Goal: Information Seeking & Learning: Learn about a topic

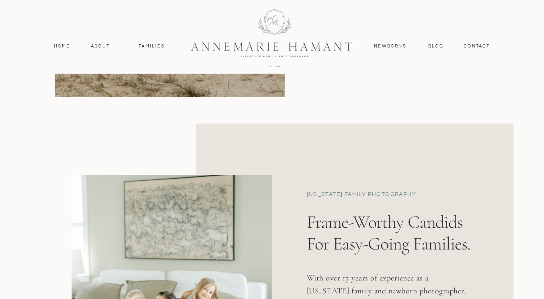
scroll to position [281, 0]
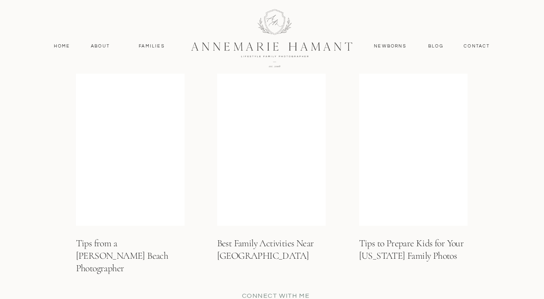
scroll to position [3053, 0]
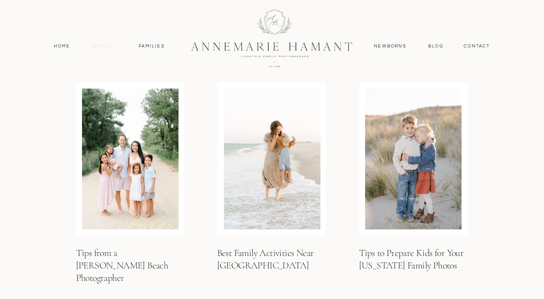
click at [96, 46] on nav "About" at bounding box center [100, 46] width 23 height 7
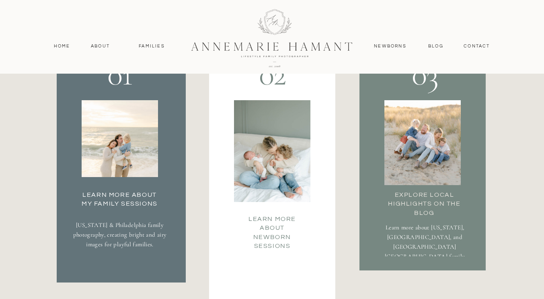
scroll to position [1446, 0]
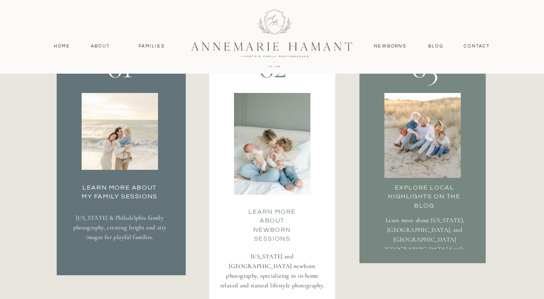
click at [97, 188] on h3 "Learn More about my family Sessions" at bounding box center [120, 191] width 84 height 16
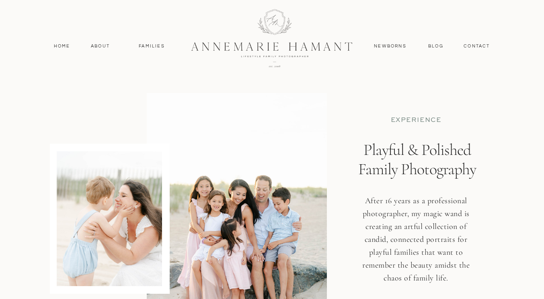
scroll to position [40, 0]
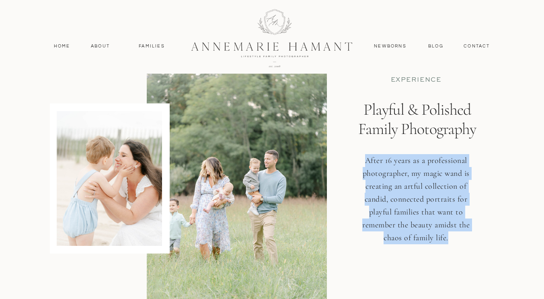
drag, startPoint x: 452, startPoint y: 239, endPoint x: 363, endPoint y: 165, distance: 115.6
click at [363, 165] on h3 "After 16 years as a professional photographer, my magic wand is creating an art…" at bounding box center [416, 205] width 118 height 103
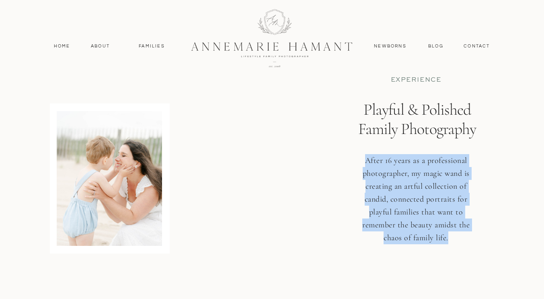
copy h3 "After 16 years as a professional photographer, my magic wand is creating an art…"
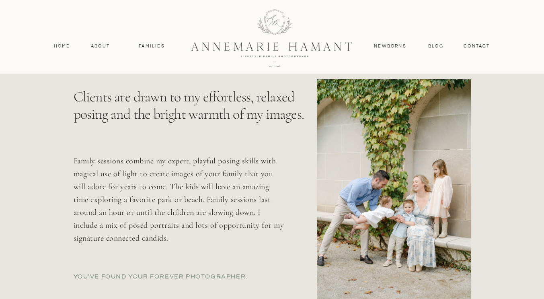
scroll to position [321, 0]
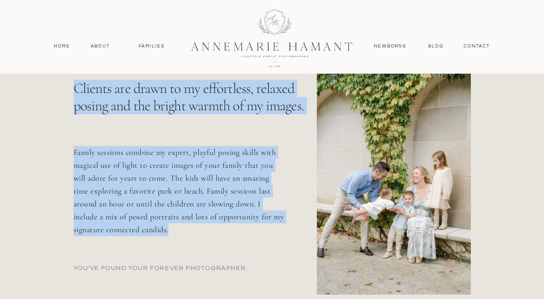
drag, startPoint x: 169, startPoint y: 229, endPoint x: 52, endPoint y: 141, distance: 146.3
copy div "Clients are drawn to my effortless, relaxed posing and the bright warmth of my …"
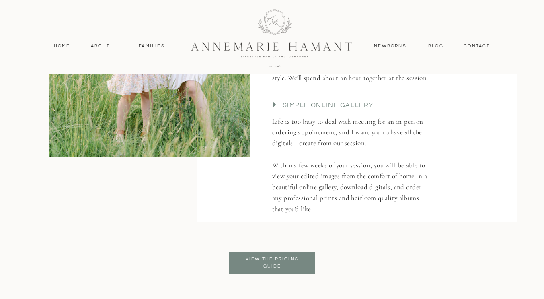
scroll to position [1928, 0]
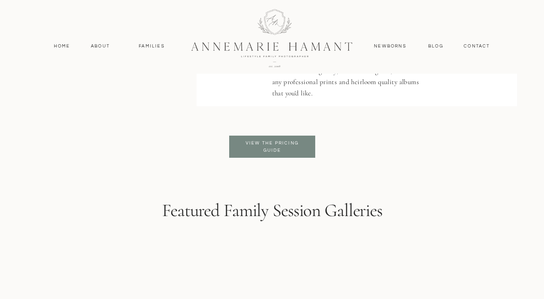
click at [272, 143] on p "View the pricing guide" at bounding box center [271, 146] width 65 height 14
